Goal: Information Seeking & Learning: Learn about a topic

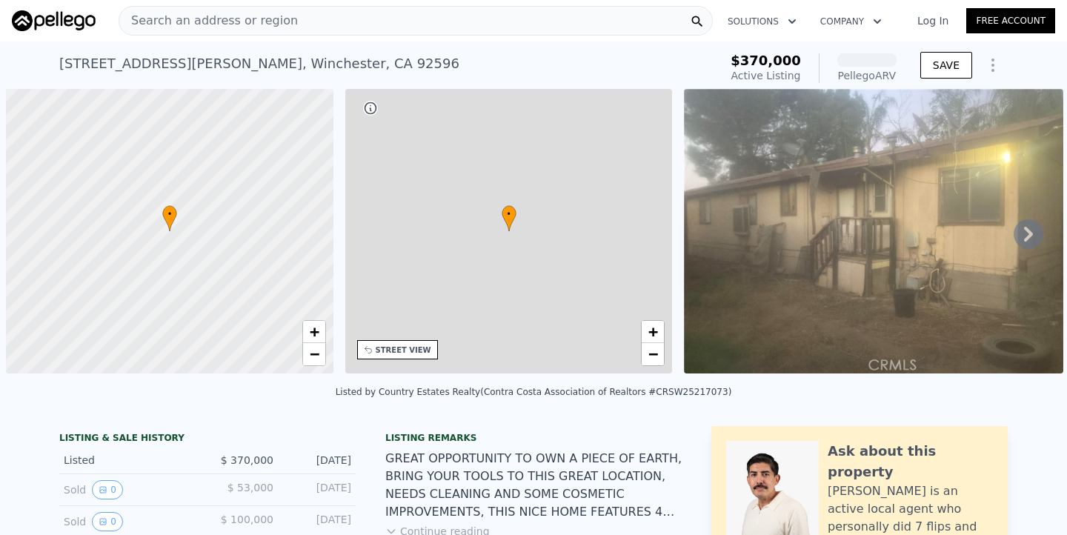
scroll to position [0, 6]
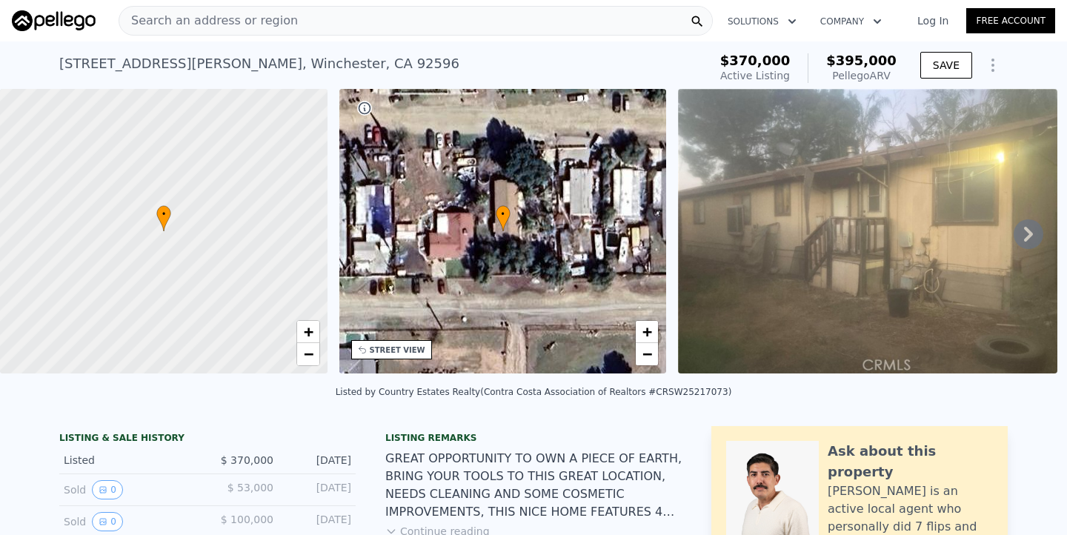
click at [310, 19] on div "Search an address or region" at bounding box center [416, 21] width 594 height 30
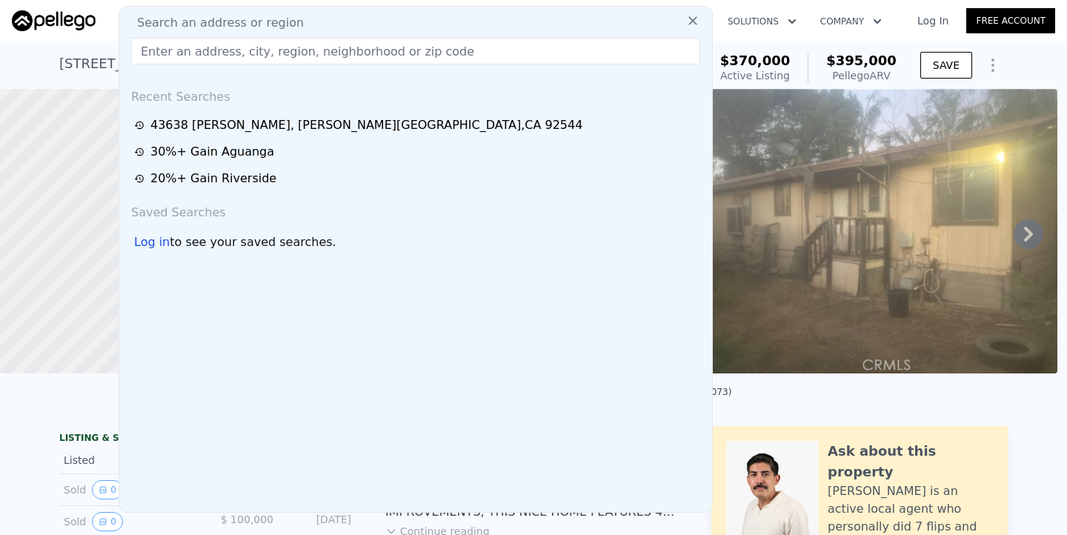
type input "19810 Alexander St Perris, CA 92570"
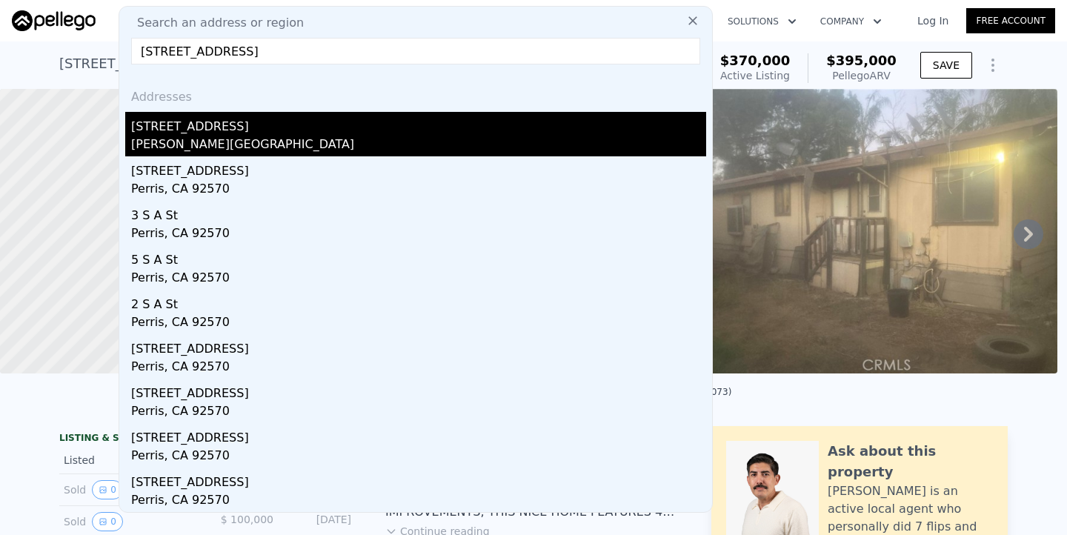
click at [201, 140] on div "Mead Valley, CA 92570" at bounding box center [418, 146] width 575 height 21
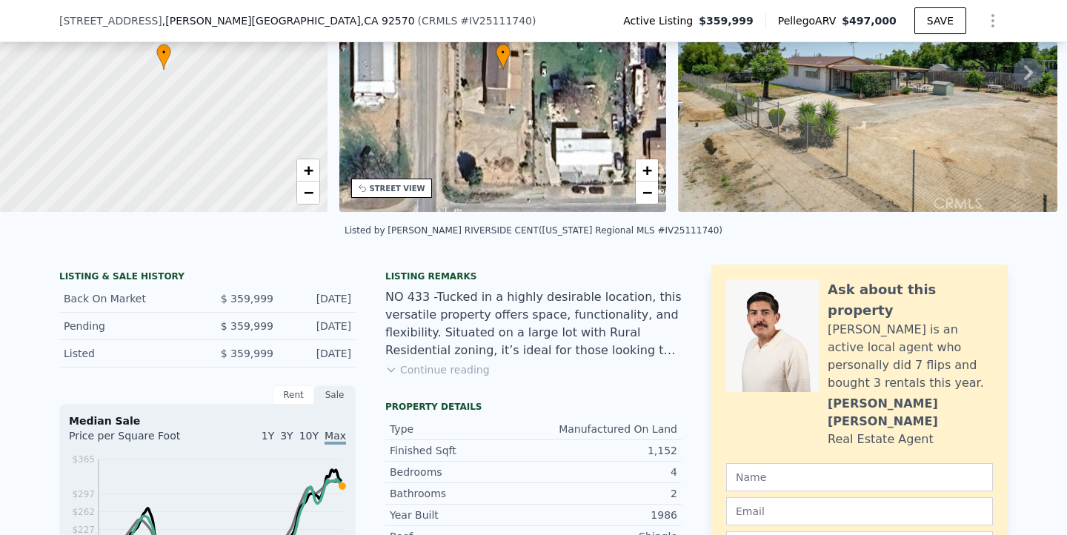
scroll to position [160, 0]
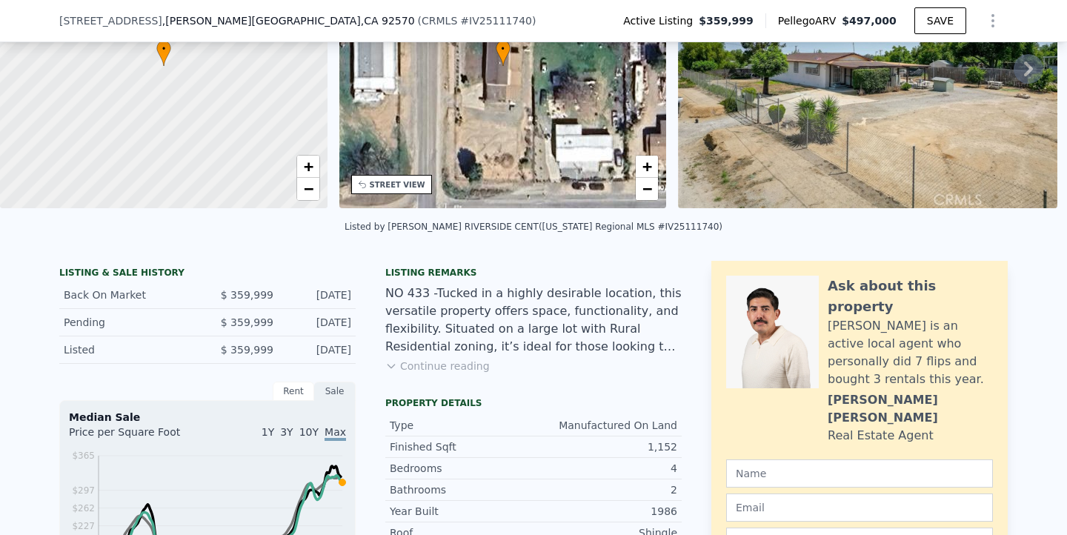
click at [448, 373] on button "Continue reading" at bounding box center [437, 366] width 104 height 15
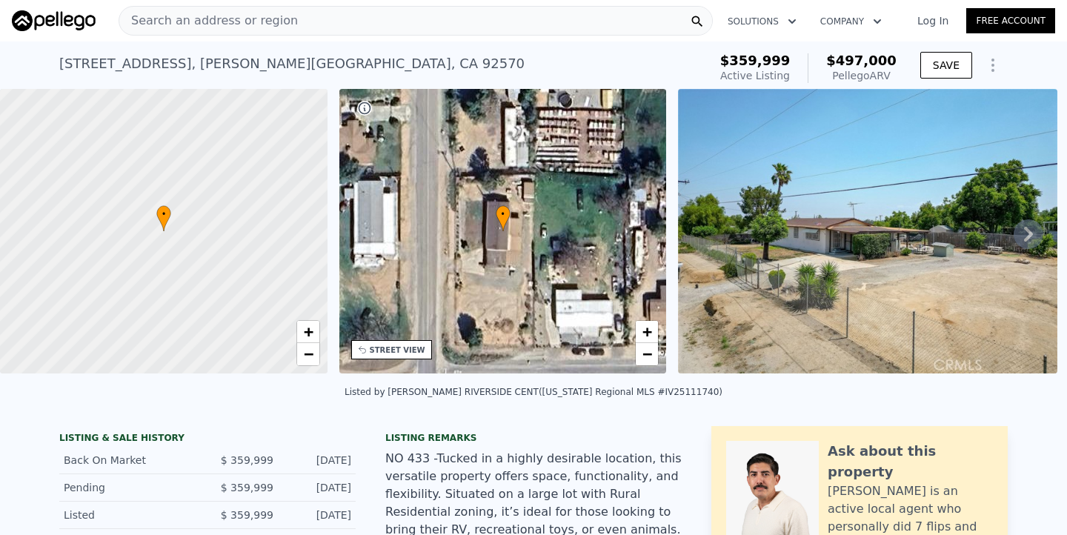
scroll to position [0, 0]
